Goal: Task Accomplishment & Management: Complete application form

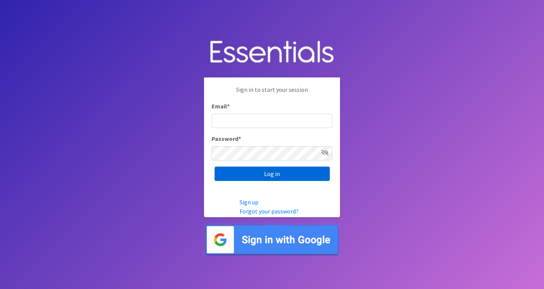
type input "roz@momshelpingmomsfoundation.org"
click at [271, 170] on input "Log in" at bounding box center [272, 174] width 115 height 14
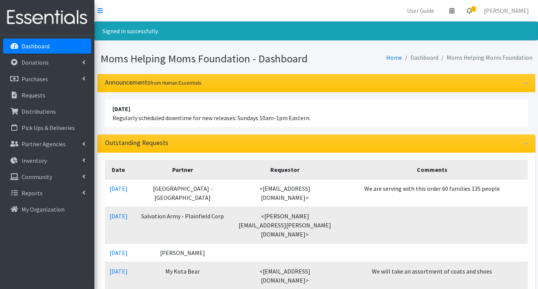
click at [476, 9] on span "3" at bounding box center [473, 8] width 5 height 5
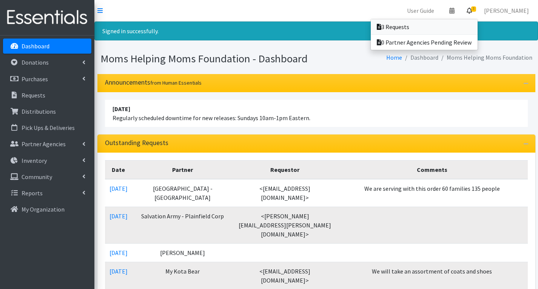
click at [413, 30] on link "3 Requests" at bounding box center [424, 26] width 107 height 15
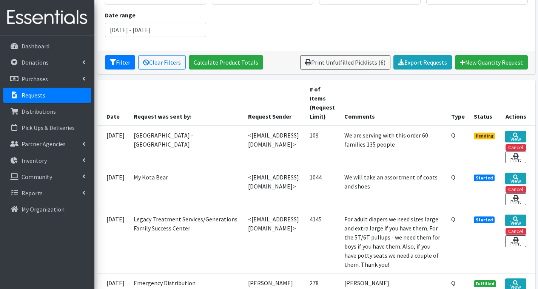
scroll to position [113, 0]
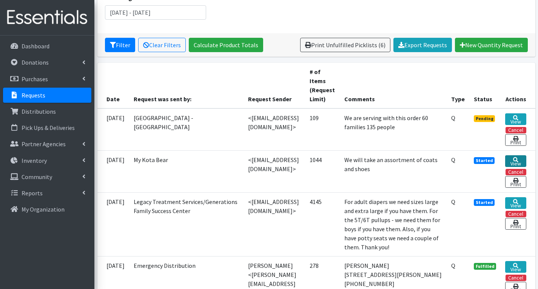
click at [518, 160] on icon at bounding box center [515, 159] width 5 height 5
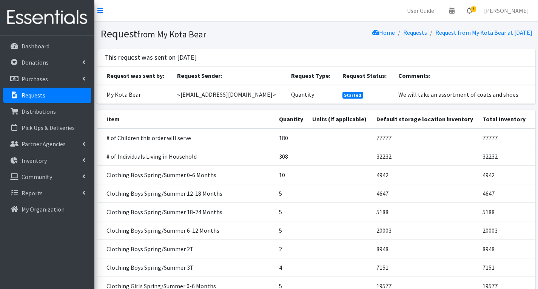
click at [476, 9] on span "3" at bounding box center [473, 8] width 5 height 5
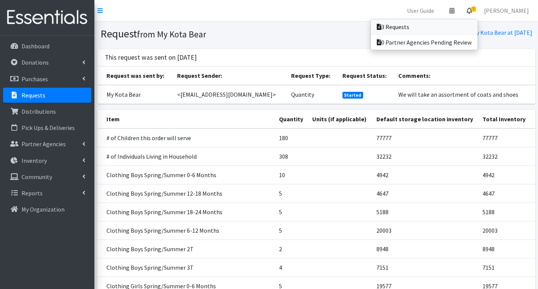
click at [454, 28] on link "3 Requests" at bounding box center [424, 26] width 107 height 15
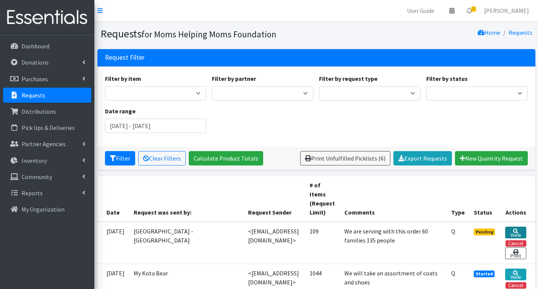
click at [519, 232] on link "View" at bounding box center [515, 233] width 21 height 12
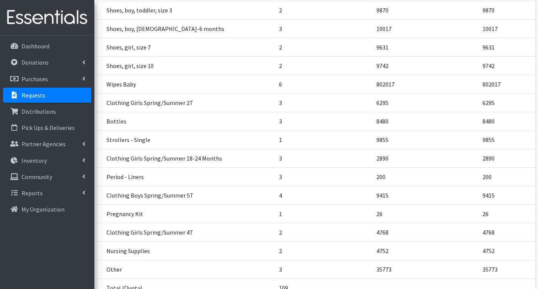
scroll to position [595, 0]
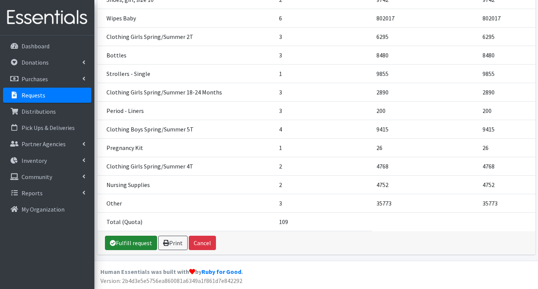
click at [128, 240] on link "Fulfill request" at bounding box center [131, 243] width 52 height 14
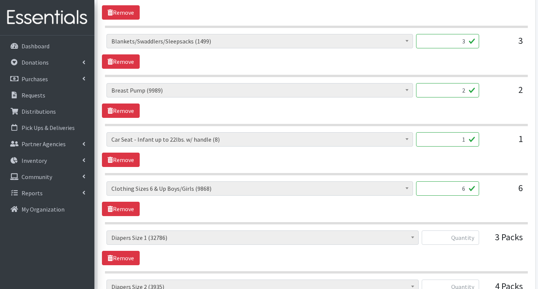
scroll to position [491, 0]
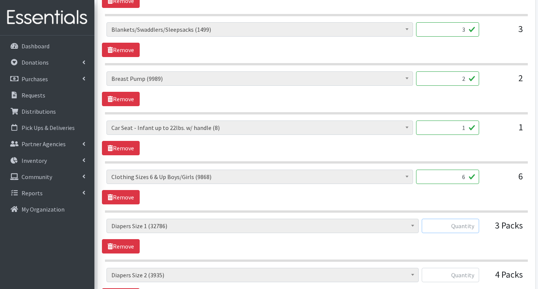
click at [470, 228] on input "text" at bounding box center [450, 226] width 57 height 14
type input "150"
click at [466, 275] on input "text" at bounding box center [450, 275] width 57 height 14
type input "1"
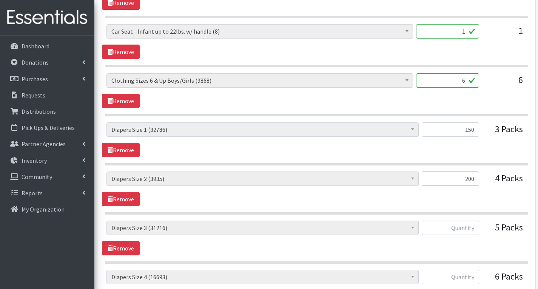
scroll to position [604, 0]
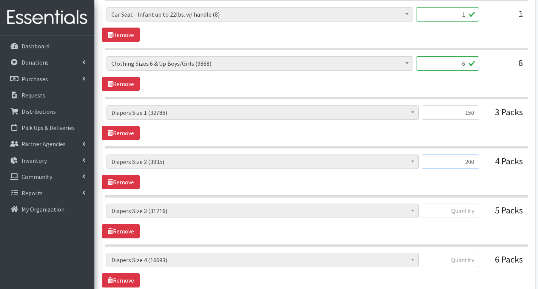
type input "200"
click at [477, 215] on input "text" at bounding box center [450, 211] width 57 height 14
type input "250"
click at [471, 264] on input "text" at bounding box center [450, 260] width 57 height 14
type input "300"
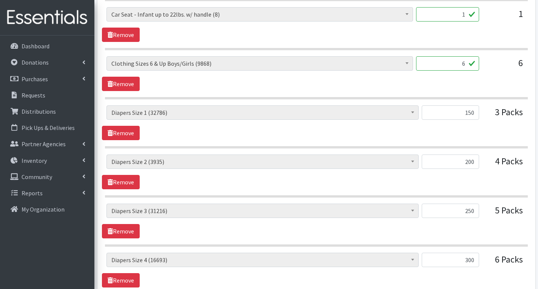
click at [358, 269] on span "# of Children this order will serve (77777) # of Individuals Living in Househol…" at bounding box center [263, 263] width 312 height 20
click at [477, 113] on input "150" at bounding box center [450, 112] width 57 height 14
type input "146"
click at [450, 158] on input "200" at bounding box center [450, 162] width 57 height 14
click at [475, 261] on input "300" at bounding box center [450, 260] width 57 height 14
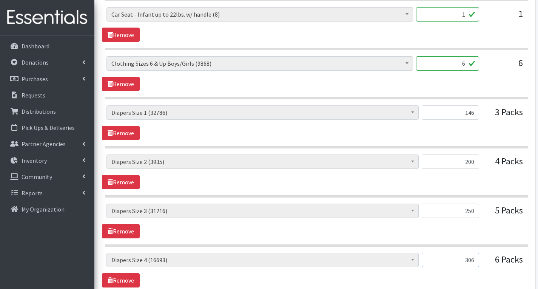
type input "306"
click at [479, 212] on input "250" at bounding box center [450, 211] width 57 height 14
type input "236"
click at [479, 165] on input "200" at bounding box center [450, 162] width 57 height 14
type input "210"
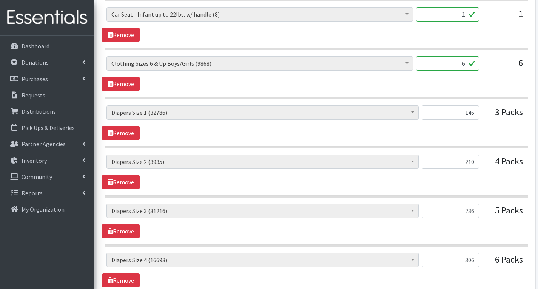
click at [466, 135] on div "# of Children this order will serve (77777) # of Individuals Living in Househol…" at bounding box center [316, 122] width 429 height 35
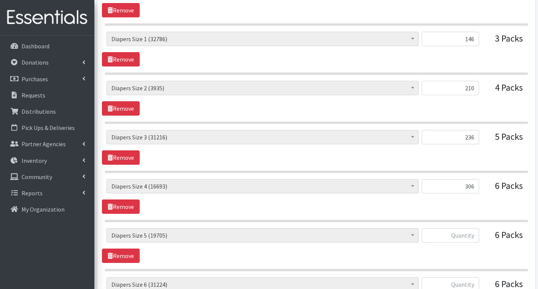
scroll to position [680, 0]
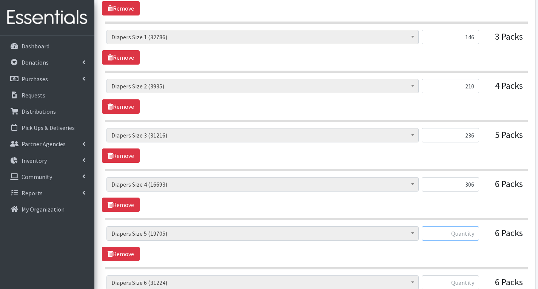
click at [478, 234] on input "text" at bounding box center [450, 233] width 57 height 14
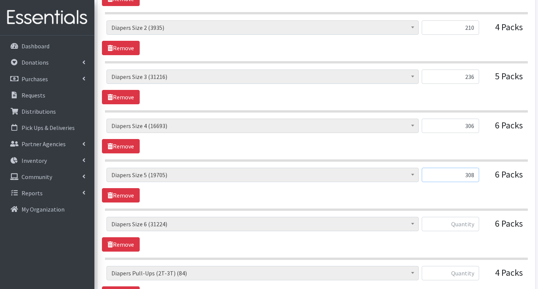
scroll to position [756, 0]
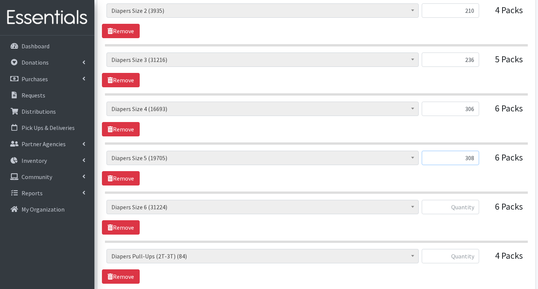
type input "308"
click at [474, 210] on input "text" at bounding box center [450, 207] width 57 height 14
click at [485, 263] on div "# of Children this order will serve (77777) # of Individuals Living in Househol…" at bounding box center [317, 259] width 420 height 20
click at [476, 255] on input "text" at bounding box center [450, 256] width 57 height 14
click at [476, 209] on input "300" at bounding box center [450, 207] width 57 height 14
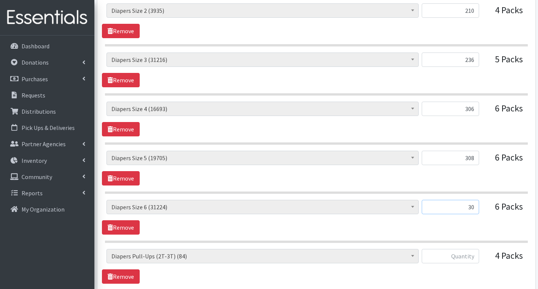
type input "3"
type input "298"
click at [474, 257] on input "text" at bounding box center [450, 256] width 57 height 14
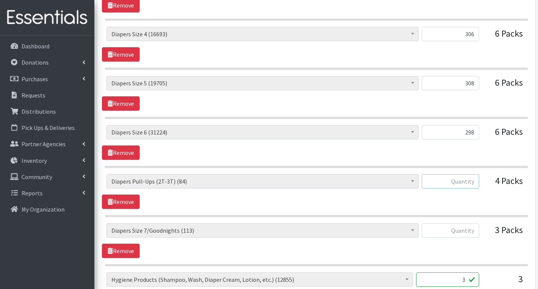
scroll to position [869, 0]
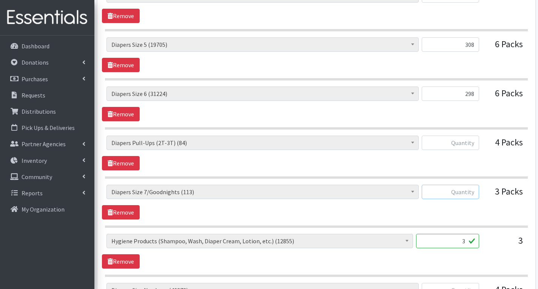
click at [475, 190] on input "text" at bounding box center [450, 192] width 57 height 14
type input "1"
type input "0"
click at [476, 142] on input "text" at bounding box center [450, 143] width 57 height 14
type input "100"
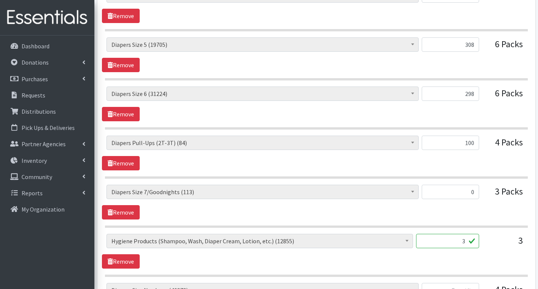
click at [475, 210] on div "# of Children this order will serve (77777) # of Individuals Living in Househol…" at bounding box center [316, 202] width 429 height 35
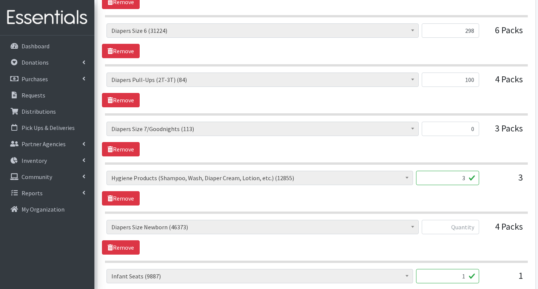
scroll to position [944, 0]
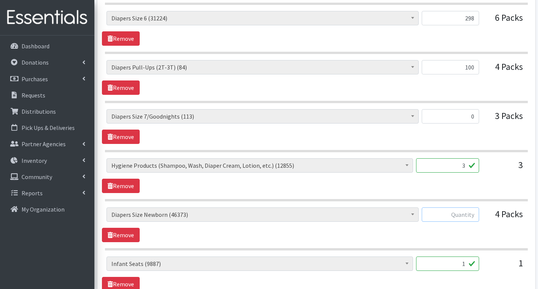
click at [473, 216] on input "text" at bounding box center [450, 214] width 57 height 14
click at [446, 263] on input "1" at bounding box center [447, 264] width 63 height 14
click at [306, 238] on div "# of Children this order will serve (77777) # of Individuals Living in Househol…" at bounding box center [316, 224] width 429 height 35
click at [476, 219] on input "200" at bounding box center [450, 214] width 57 height 14
type input "2"
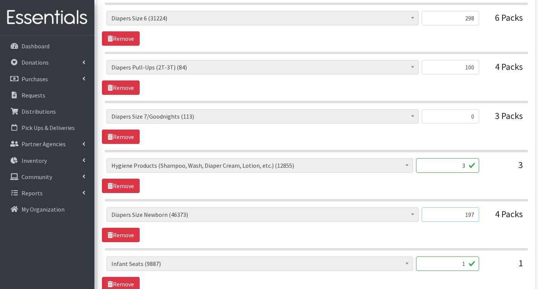
type input "197"
click at [483, 240] on div "# of Children this order will serve (77777) # of Individuals Living in Househol…" at bounding box center [316, 224] width 429 height 35
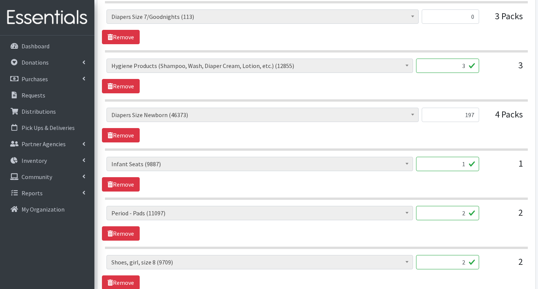
scroll to position [1058, 0]
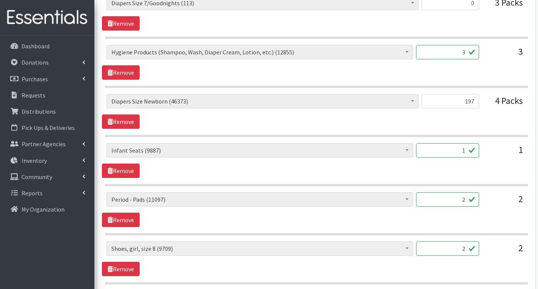
click at [468, 199] on input "2" at bounding box center [447, 199] width 63 height 14
click at [313, 213] on div "# of Children this order will serve (77777) # of Individuals Living in Househol…" at bounding box center [316, 209] width 429 height 35
click at [470, 203] on input "2" at bounding box center [447, 199] width 63 height 14
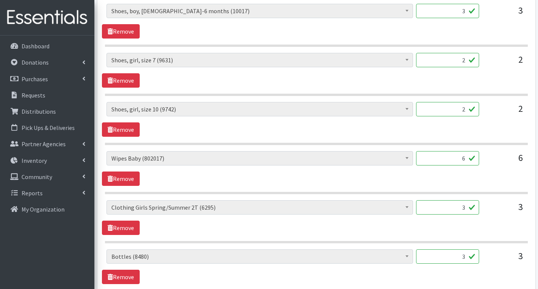
scroll to position [1398, 0]
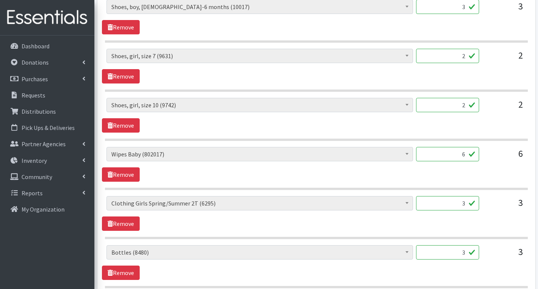
type input "48"
click at [469, 155] on input "6" at bounding box center [447, 154] width 63 height 14
type input "480"
click at [491, 189] on hr at bounding box center [316, 189] width 423 height 2
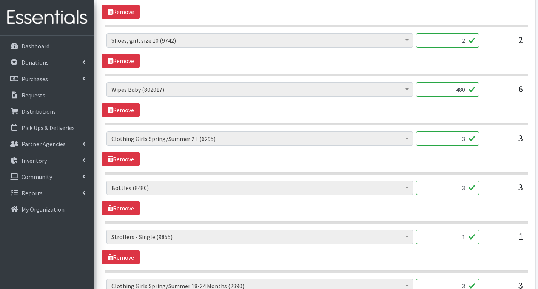
scroll to position [1473, 0]
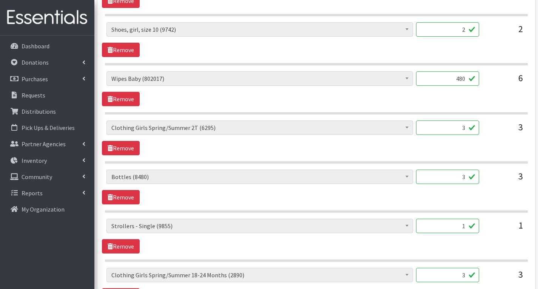
click at [468, 176] on input "3" at bounding box center [447, 177] width 63 height 14
type input "4"
click at [450, 246] on div "# of Children this order will serve (77777) # of Individuals Living in Househol…" at bounding box center [316, 236] width 429 height 35
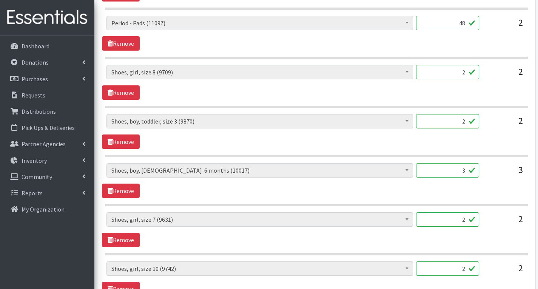
scroll to position [1209, 0]
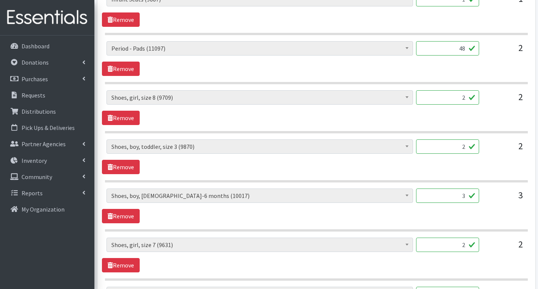
click at [469, 247] on input "2" at bounding box center [447, 245] width 63 height 14
type input "6"
click at [467, 149] on input "2" at bounding box center [447, 146] width 63 height 14
type input "4"
click at [471, 98] on input "2" at bounding box center [447, 97] width 63 height 14
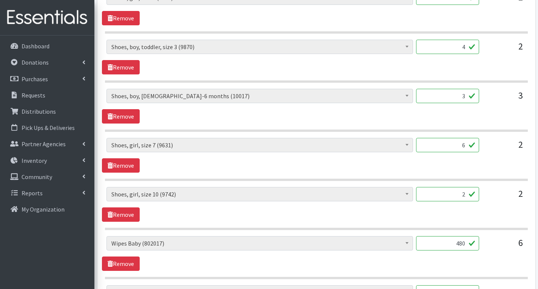
scroll to position [1322, 0]
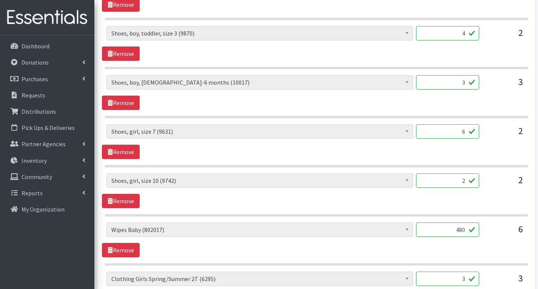
type input "6"
click at [468, 184] on input "2" at bounding box center [447, 180] width 63 height 14
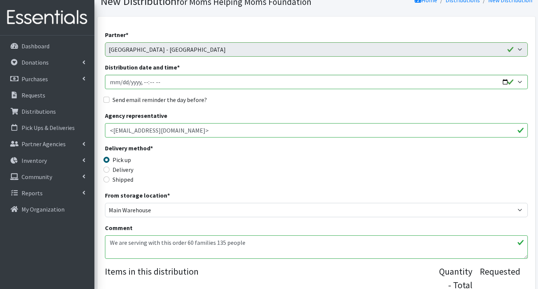
scroll to position [151, 0]
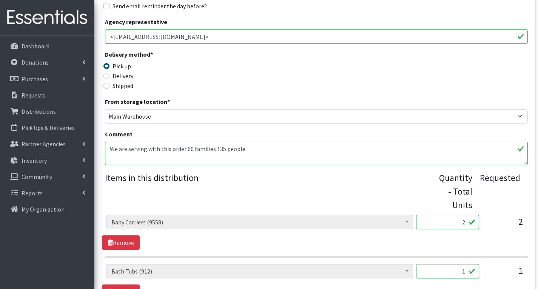
type input "4"
click at [250, 151] on textarea "We are serving with this order 60 families 135 people" at bounding box center [316, 153] width 423 height 23
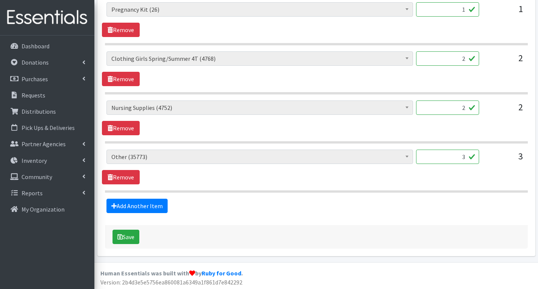
scroll to position [1888, 0]
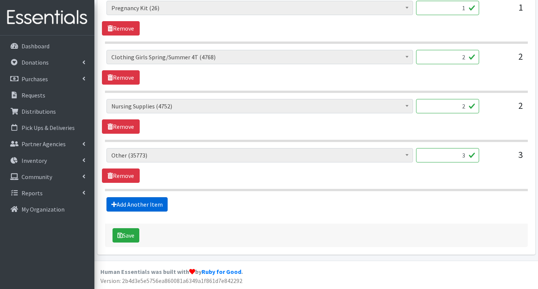
click at [133, 203] on link "Add Another Item" at bounding box center [137, 204] width 61 height 14
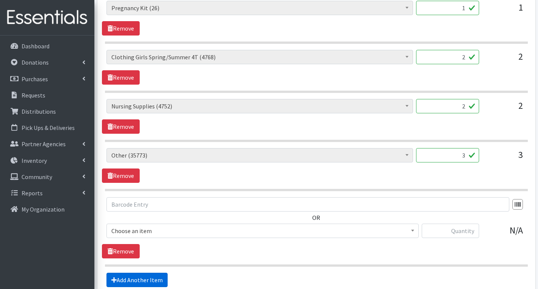
scroll to position [1963, 0]
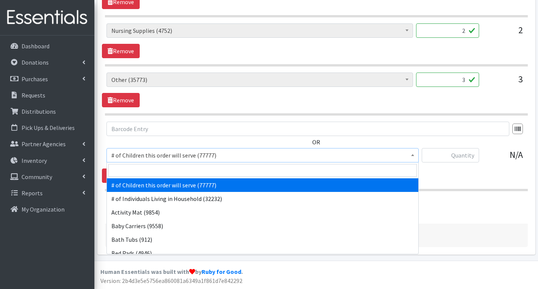
click at [255, 157] on span "# of Children this order will serve (77777)" at bounding box center [262, 155] width 303 height 11
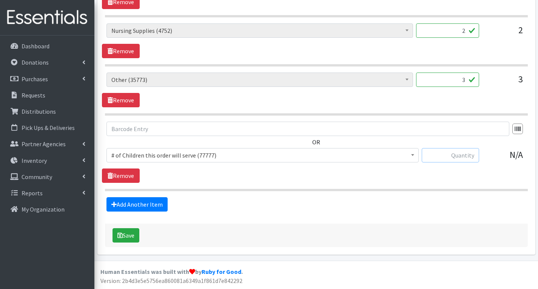
click at [463, 153] on input "text" at bounding box center [450, 155] width 57 height 14
type input "60"
click at [124, 206] on link "Add Another Item" at bounding box center [137, 204] width 61 height 14
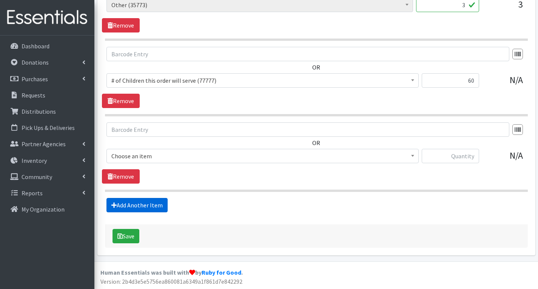
scroll to position [2039, 0]
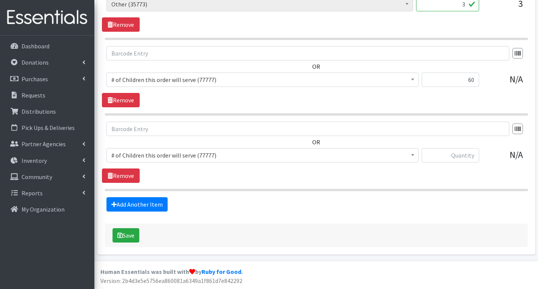
click at [189, 156] on span "# of Children this order will serve (77777)" at bounding box center [262, 155] width 303 height 11
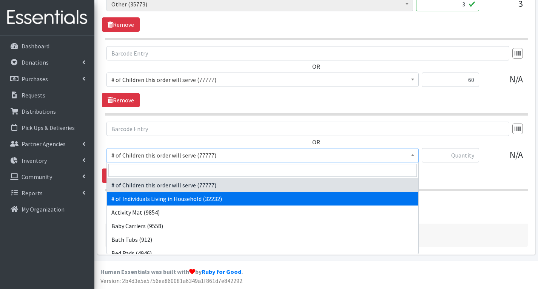
drag, startPoint x: 191, startPoint y: 199, endPoint x: 362, endPoint y: 158, distance: 176.4
select select "6076"
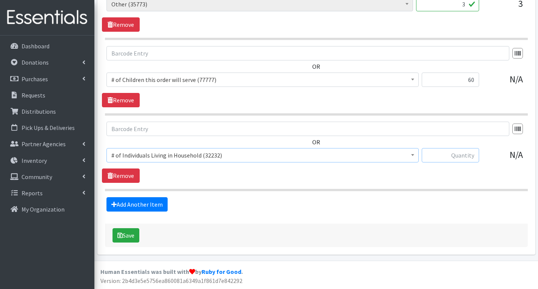
click at [451, 156] on input "text" at bounding box center [450, 155] width 57 height 14
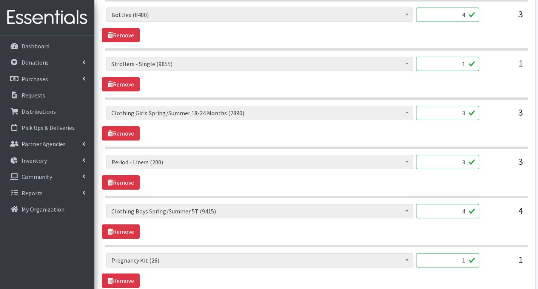
scroll to position [1623, 0]
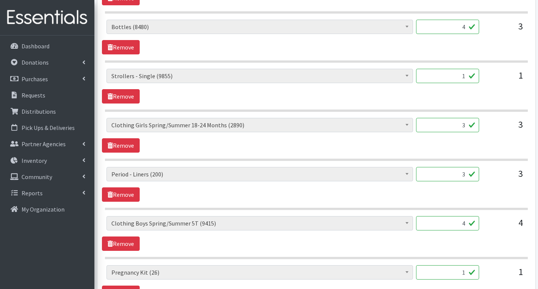
type input "135"
click at [470, 177] on input "3" at bounding box center [447, 174] width 63 height 14
type input "150"
click at [467, 226] on input "4" at bounding box center [447, 223] width 63 height 14
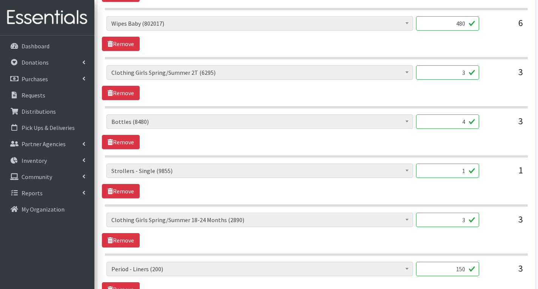
scroll to position [1510, 0]
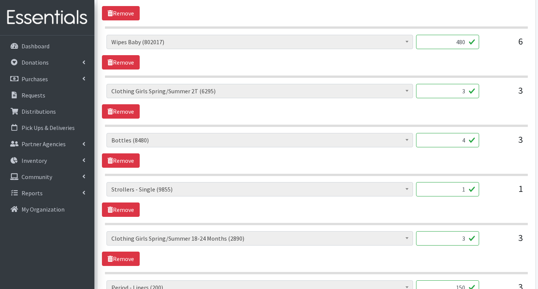
type input "0"
click at [466, 189] on input "1" at bounding box center [447, 189] width 63 height 14
type input "0"
click at [468, 240] on input "3" at bounding box center [447, 238] width 63 height 14
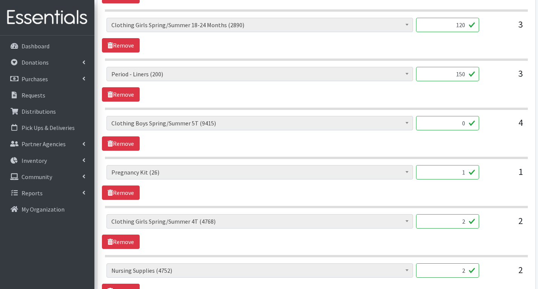
scroll to position [1737, 0]
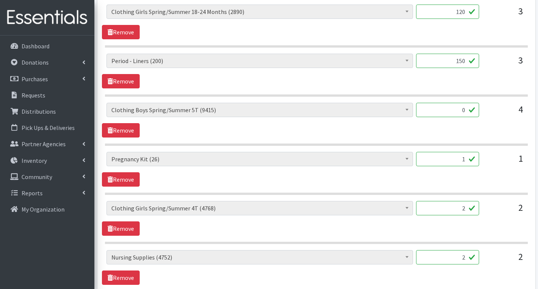
type input "120"
click at [466, 209] on input "2" at bounding box center [447, 208] width 63 height 14
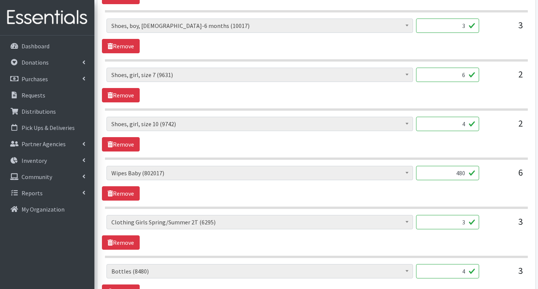
scroll to position [1359, 0]
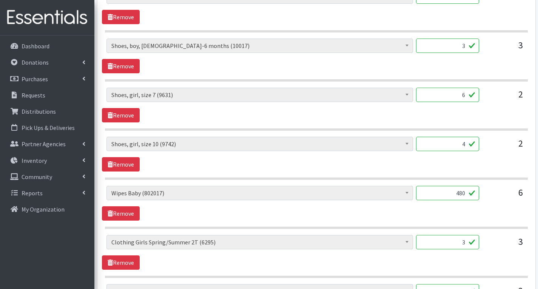
type input "60"
click at [467, 243] on input "3" at bounding box center [447, 242] width 63 height 14
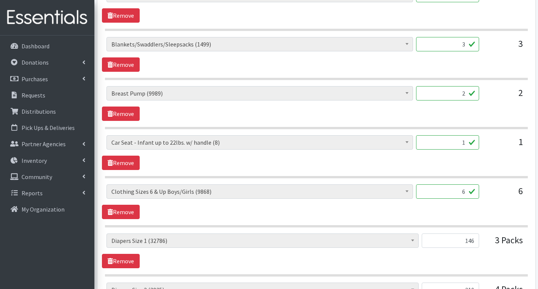
scroll to position [490, 0]
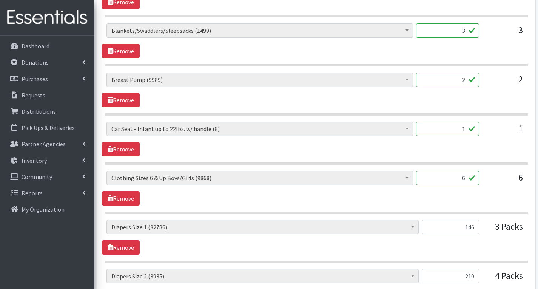
type input "90"
click at [466, 180] on input "6" at bounding box center [447, 178] width 63 height 14
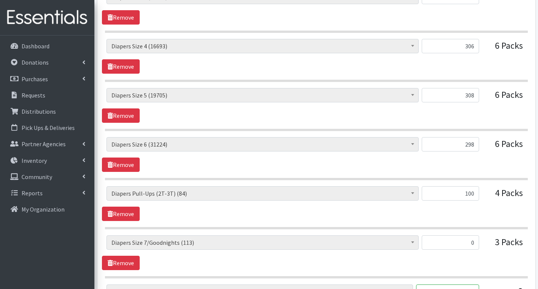
scroll to position [868, 0]
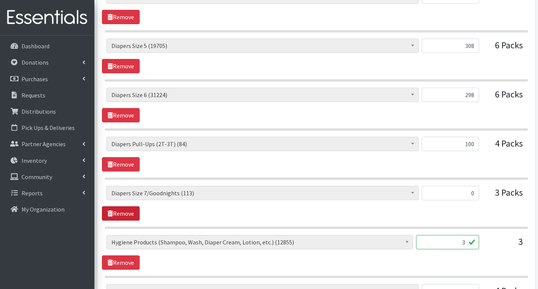
type input "120"
click at [135, 213] on link "Remove" at bounding box center [121, 213] width 38 height 14
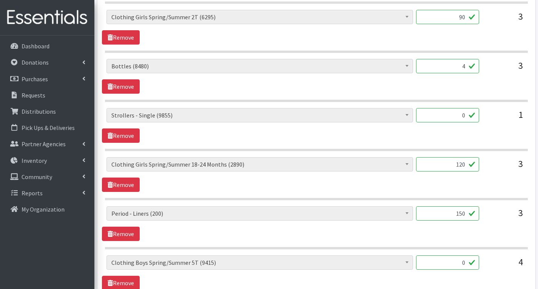
scroll to position [1548, 0]
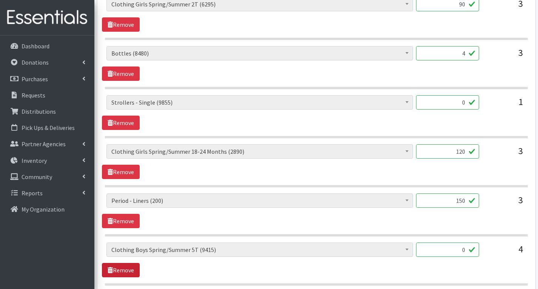
click at [131, 272] on link "Remove" at bounding box center [121, 270] width 38 height 14
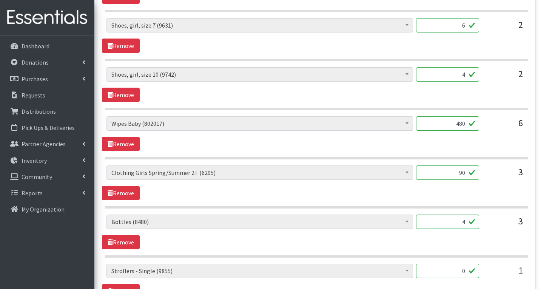
scroll to position [1359, 0]
